Goal: Task Accomplishment & Management: Use online tool/utility

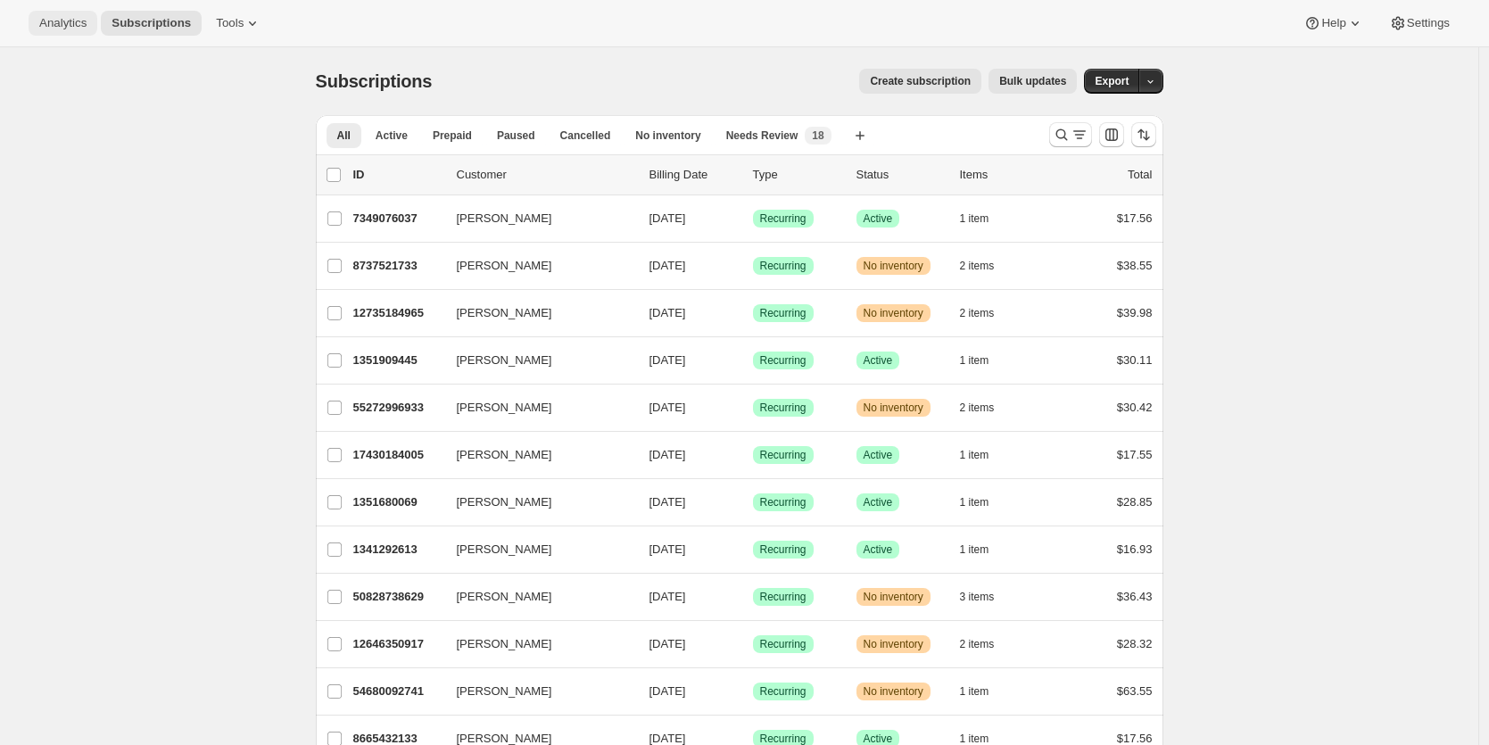
click at [57, 27] on span "Analytics" at bounding box center [62, 23] width 47 height 14
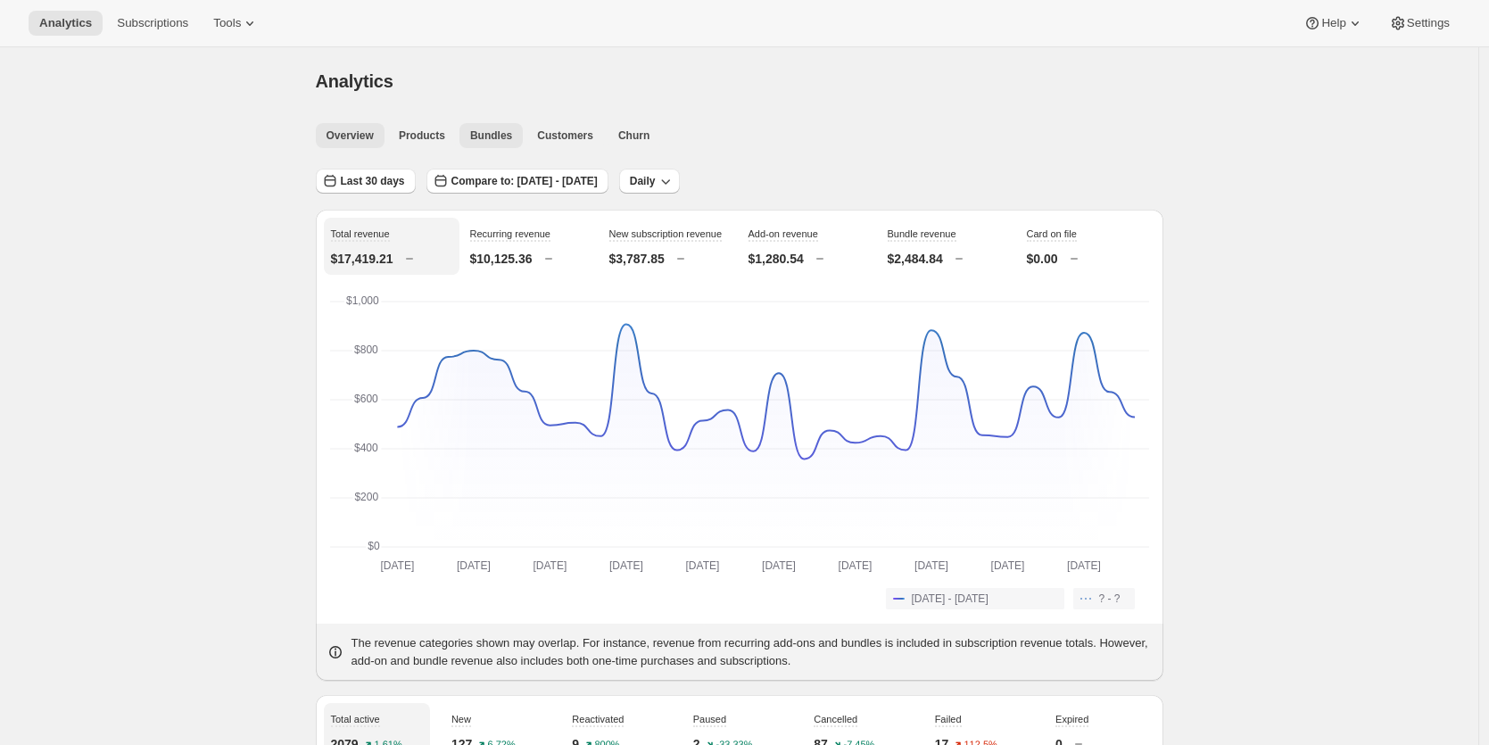
click at [496, 135] on span "Bundles" at bounding box center [491, 135] width 42 height 14
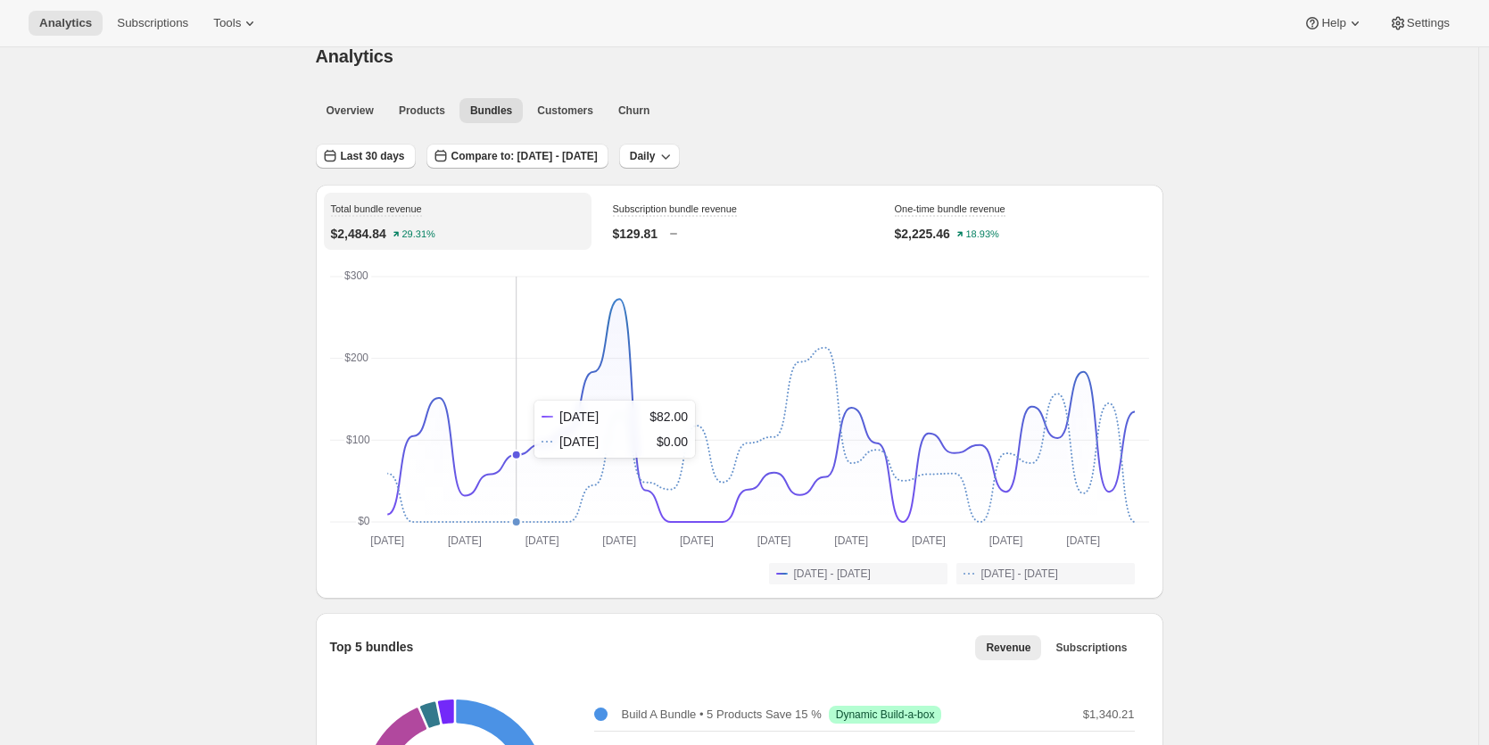
scroll to position [3, 0]
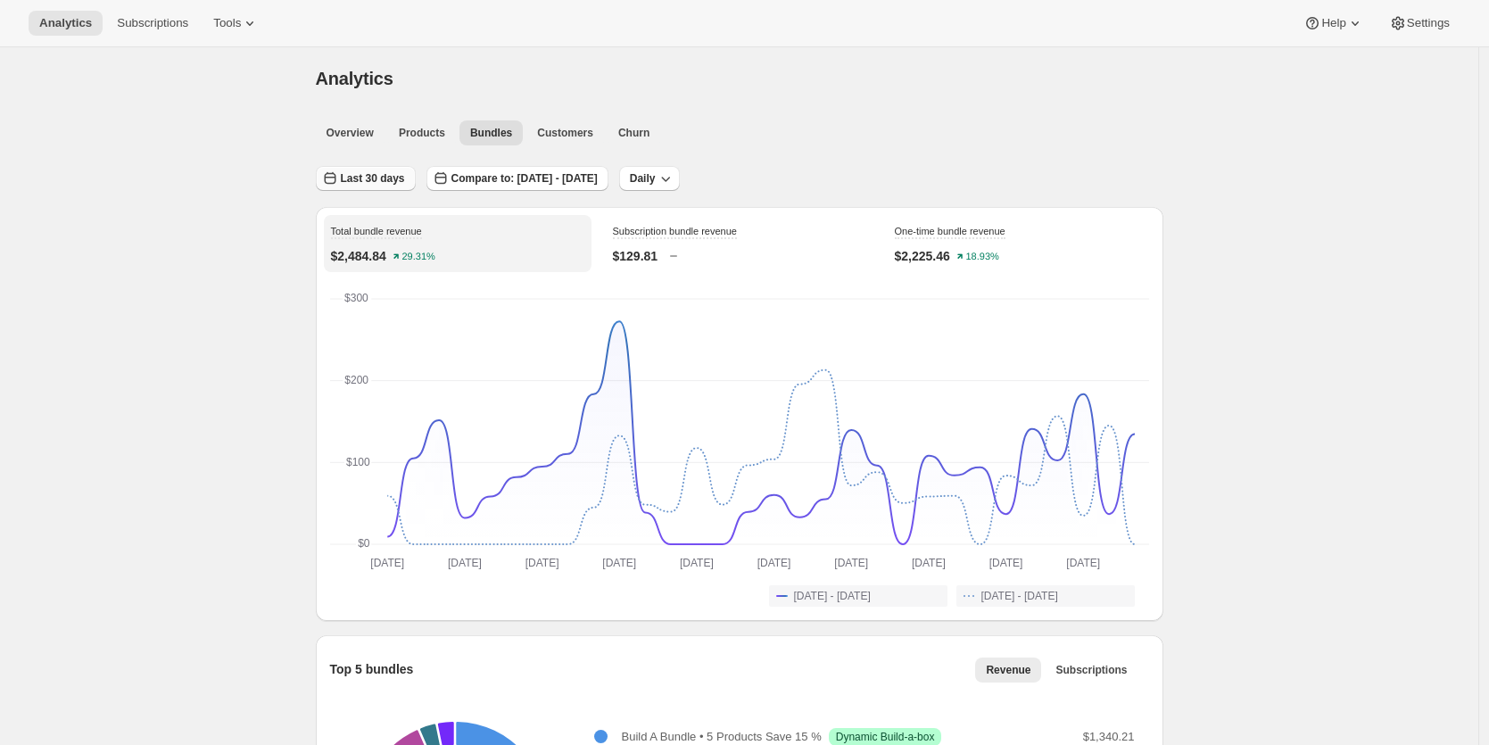
click at [416, 181] on button "Last 30 days" at bounding box center [366, 178] width 100 height 25
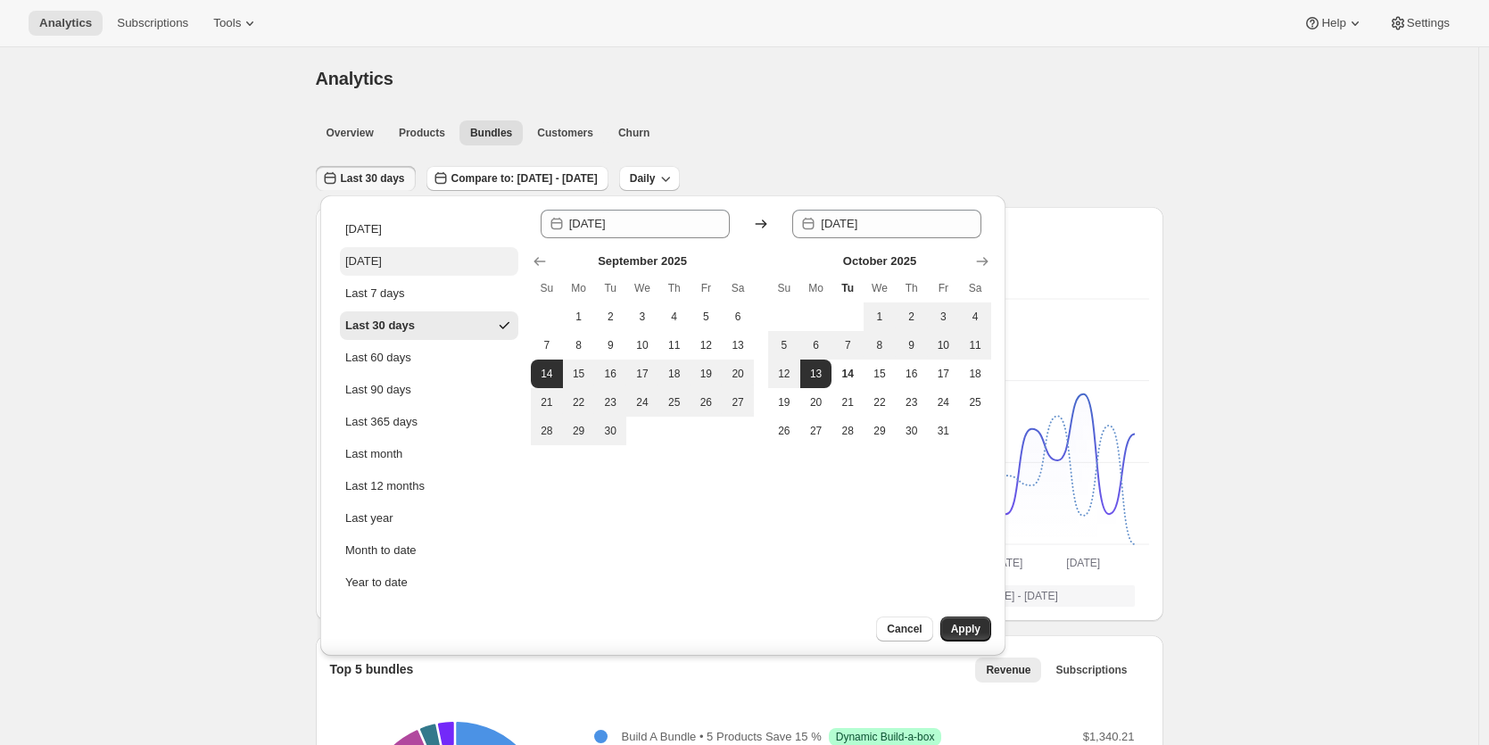
click at [401, 267] on button "[DATE]" at bounding box center [429, 261] width 178 height 29
type input "[DATE]"
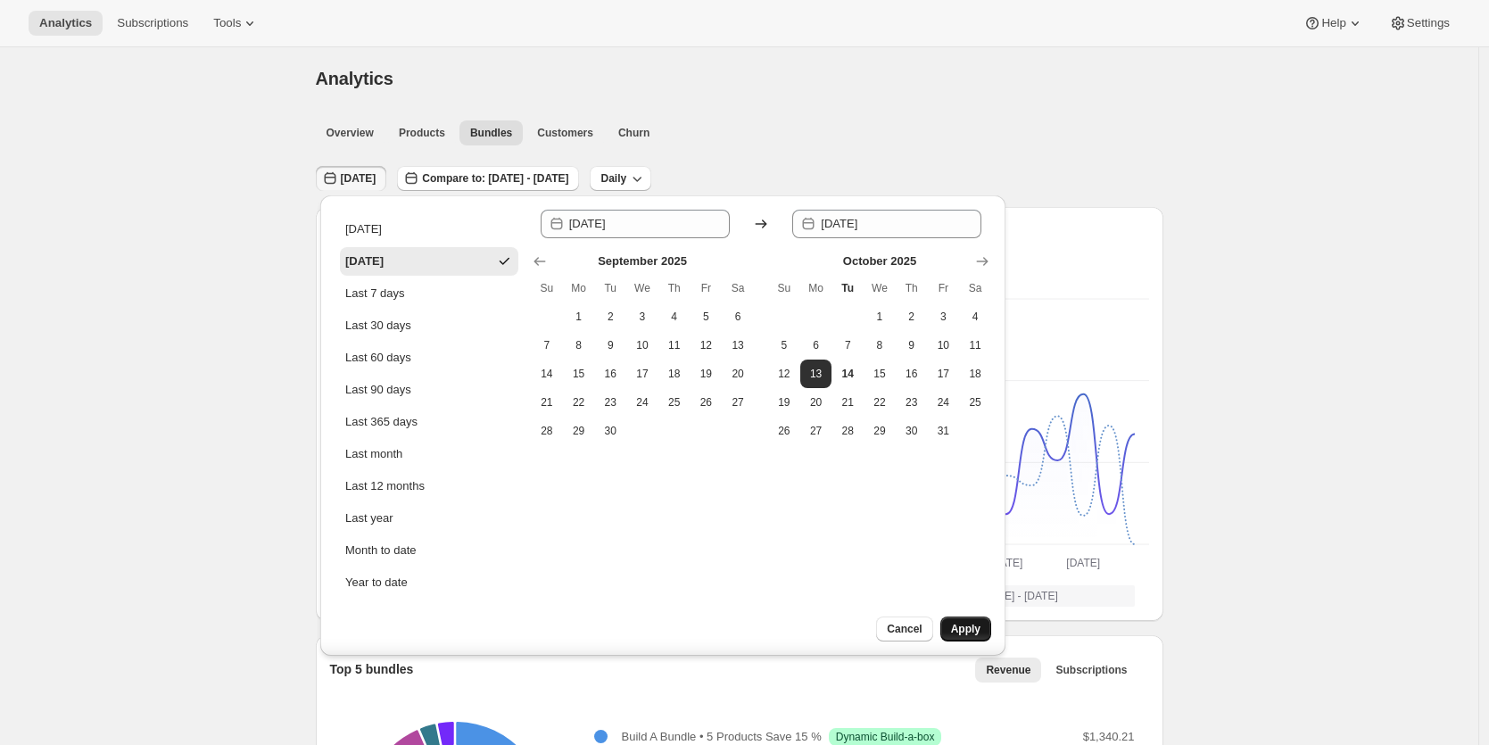
click at [966, 622] on span "Apply" at bounding box center [965, 629] width 29 height 14
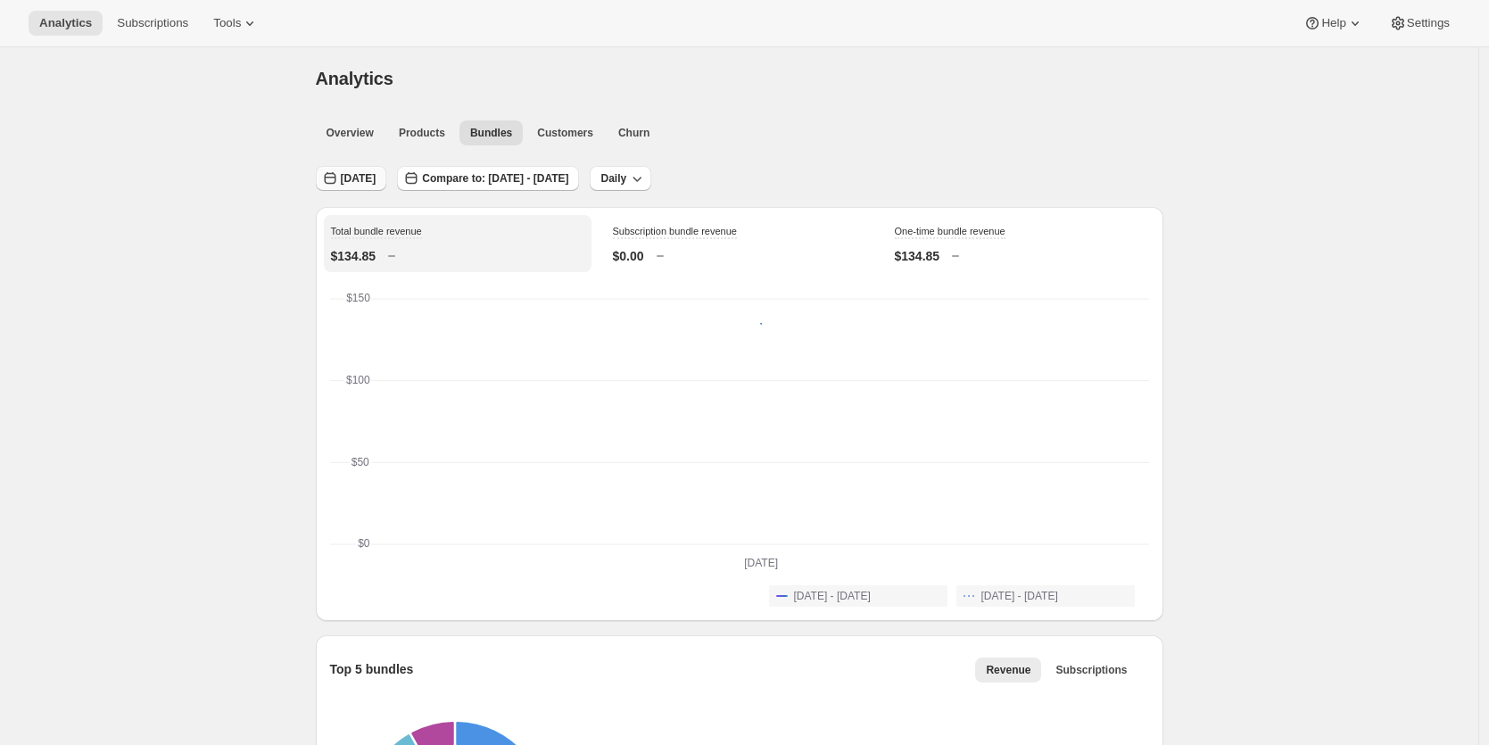
click at [370, 176] on span "[DATE]" at bounding box center [359, 178] width 36 height 14
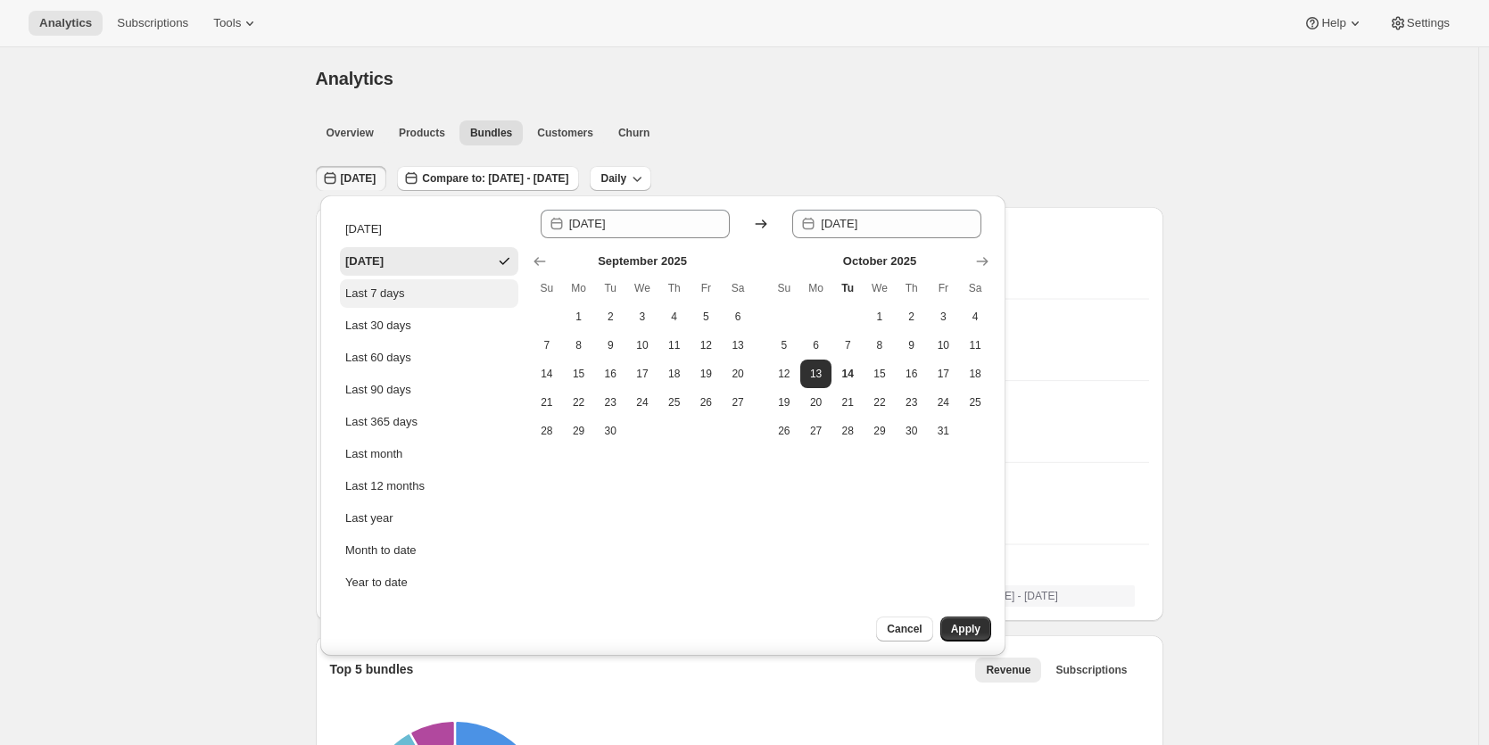
click at [384, 289] on div "Last 7 days" at bounding box center [375, 294] width 60 height 18
type input "[DATE]"
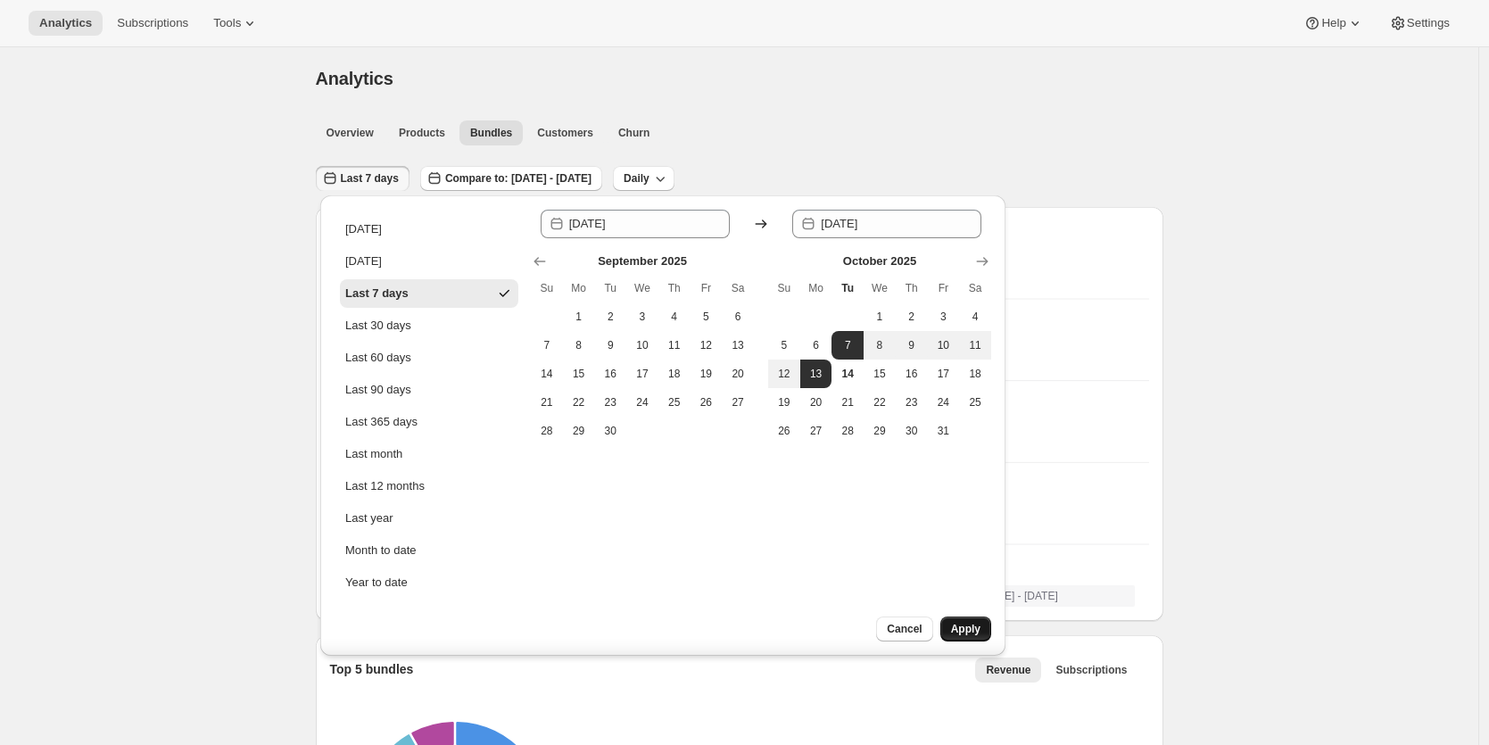
click at [965, 626] on span "Apply" at bounding box center [965, 629] width 29 height 14
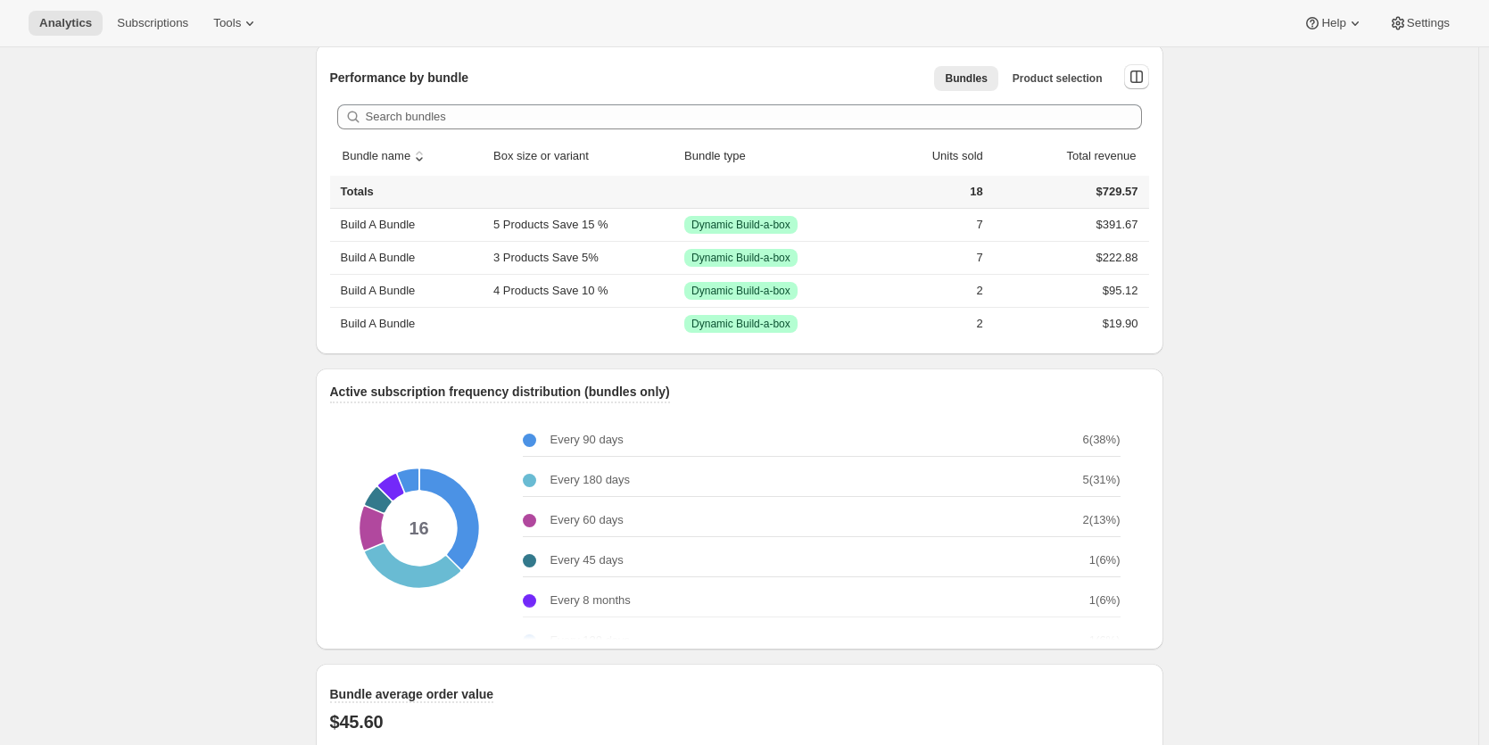
scroll to position [940, 0]
